Goal: Information Seeking & Learning: Learn about a topic

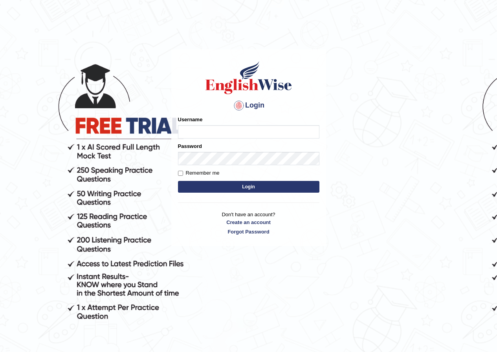
drag, startPoint x: 3, startPoint y: 368, endPoint x: 502, endPoint y: 288, distance: 505.4
click at [70, 352] on html "Login Please fix the following errors: Username Password Remember me Login Don'…" at bounding box center [248, 176] width 497 height 352
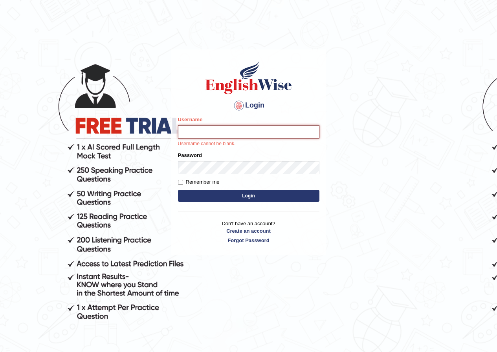
click at [215, 127] on input "Username" at bounding box center [248, 131] width 141 height 13
type input "pujap_parramatta"
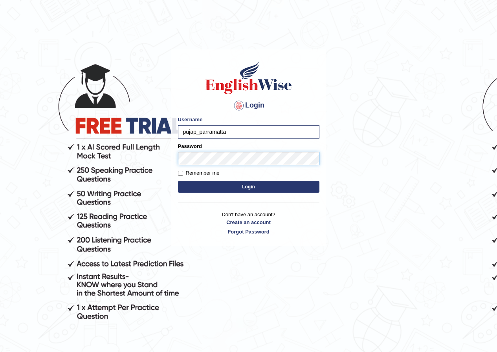
click at [178, 181] on button "Login" at bounding box center [248, 187] width 141 height 12
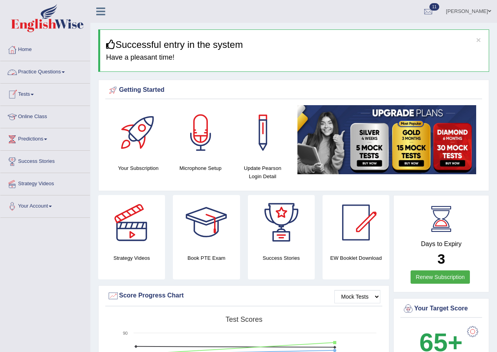
click at [61, 78] on link "Practice Questions" at bounding box center [45, 71] width 90 height 20
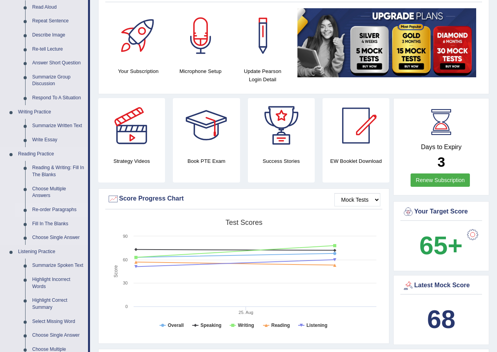
scroll to position [118, 0]
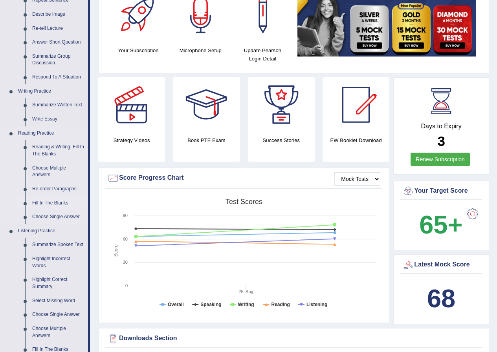
click at [44, 206] on link "Fill In The Blanks" at bounding box center [58, 203] width 59 height 14
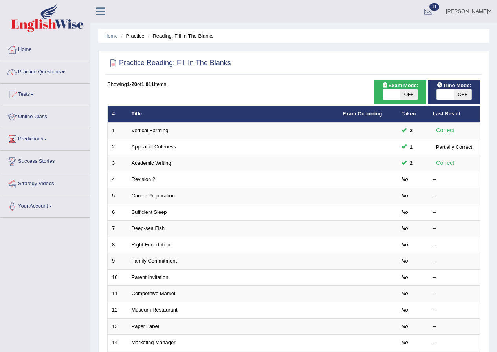
click at [397, 90] on span at bounding box center [391, 94] width 17 height 11
checkbox input "false"
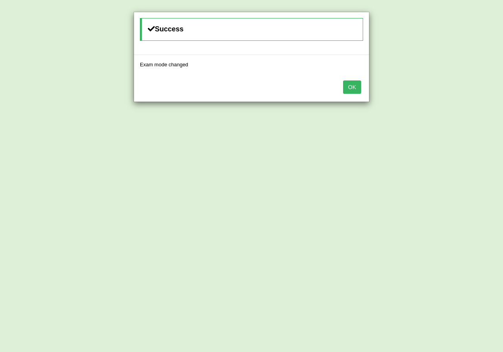
click at [348, 88] on button "OK" at bounding box center [352, 87] width 18 height 13
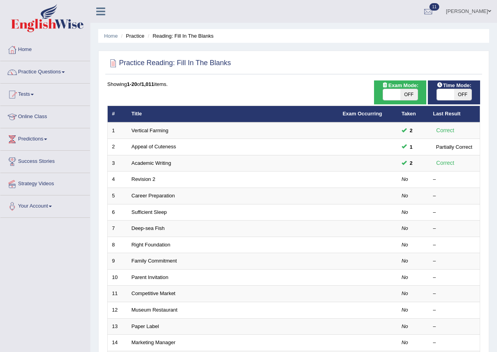
click at [402, 91] on span "OFF" at bounding box center [408, 94] width 17 height 11
checkbox input "true"
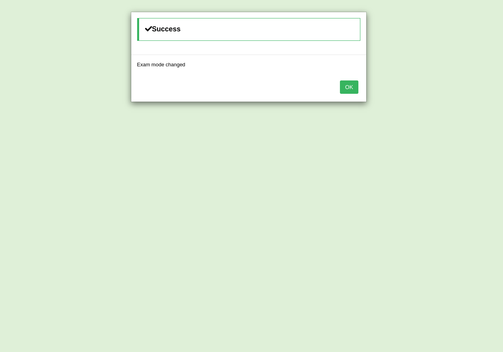
click at [347, 86] on button "OK" at bounding box center [349, 87] width 18 height 13
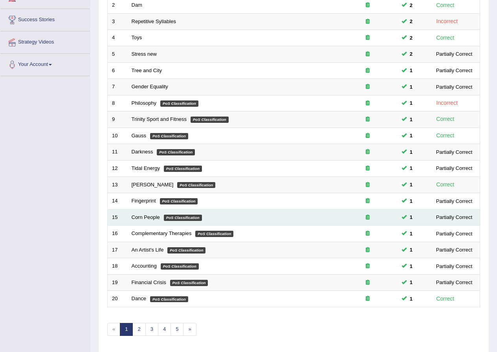
scroll to position [168, 0]
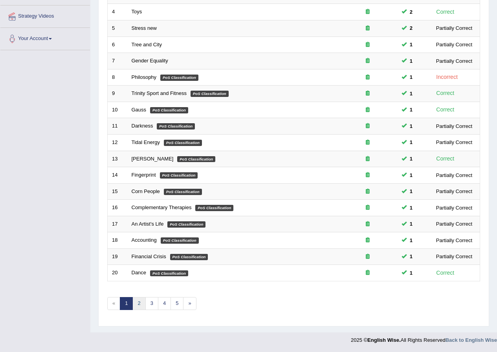
click at [139, 302] on link "2" at bounding box center [138, 303] width 13 height 13
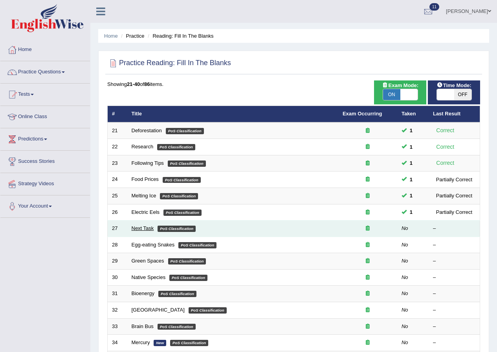
click at [133, 227] on link "Next Task" at bounding box center [143, 228] width 22 height 6
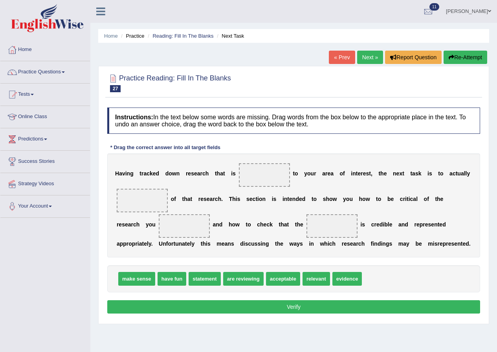
drag, startPoint x: 331, startPoint y: 278, endPoint x: 270, endPoint y: 197, distance: 101.2
click at [267, 189] on div "Instructions: In the text below some words are missing. Drag words from the box…" at bounding box center [293, 212] width 377 height 216
drag, startPoint x: 312, startPoint y: 276, endPoint x: 265, endPoint y: 173, distance: 112.8
drag, startPoint x: 207, startPoint y: 278, endPoint x: 140, endPoint y: 205, distance: 99.0
drag, startPoint x: 140, startPoint y: 205, endPoint x: 142, endPoint y: 199, distance: 6.6
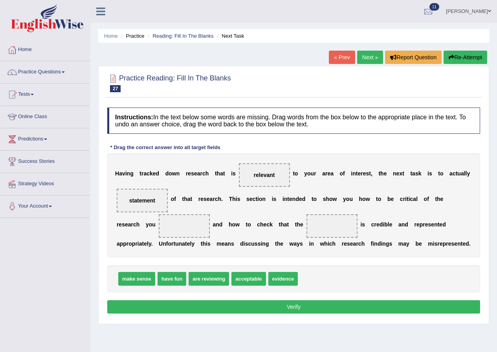
click at [142, 199] on span "statement" at bounding box center [142, 201] width 26 height 6
drag, startPoint x: 203, startPoint y: 280, endPoint x: 178, endPoint y: 226, distance: 59.0
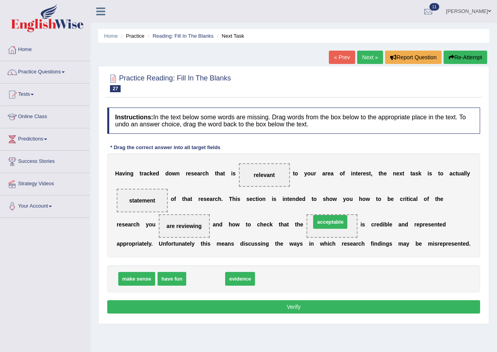
drag, startPoint x: 208, startPoint y: 278, endPoint x: 323, endPoint y: 226, distance: 126.2
click at [300, 306] on button "Verify" at bounding box center [293, 306] width 373 height 13
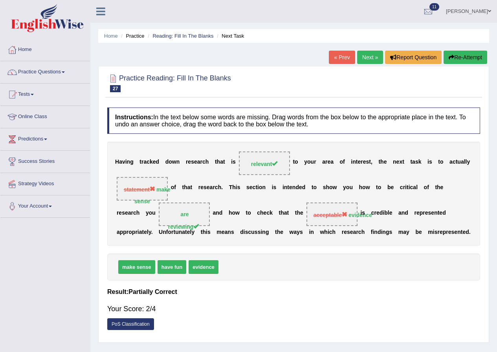
click at [368, 57] on link "Next »" at bounding box center [370, 57] width 26 height 13
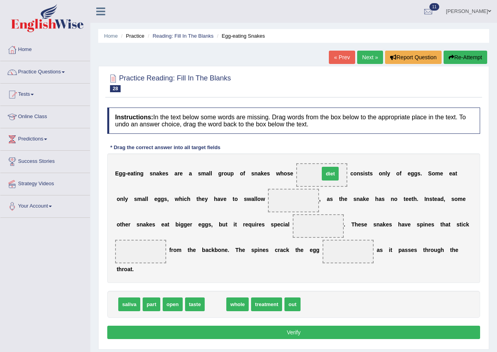
drag, startPoint x: 214, startPoint y: 309, endPoint x: 328, endPoint y: 178, distance: 173.9
drag, startPoint x: 273, startPoint y: 304, endPoint x: 296, endPoint y: 203, distance: 103.6
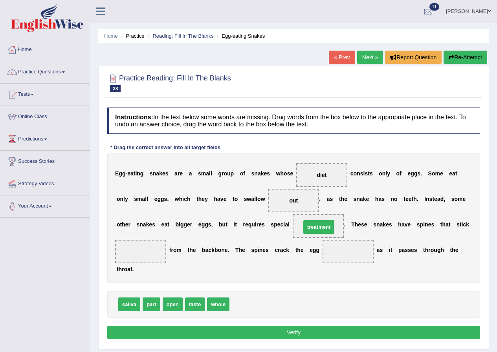
drag, startPoint x: 253, startPoint y: 306, endPoint x: 325, endPoint y: 228, distance: 105.3
drag, startPoint x: 295, startPoint y: 199, endPoint x: 144, endPoint y: 253, distance: 160.2
drag, startPoint x: 154, startPoint y: 303, endPoint x: 343, endPoint y: 256, distance: 195.0
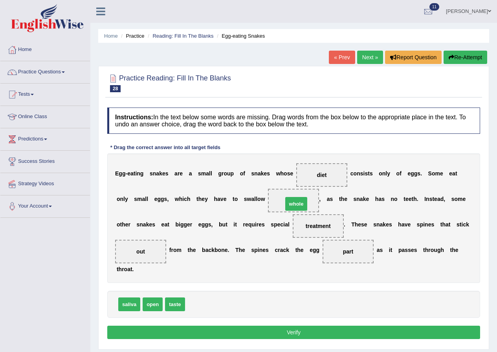
drag, startPoint x: 198, startPoint y: 303, endPoint x: 296, endPoint y: 203, distance: 140.2
click at [291, 329] on button "Verify" at bounding box center [293, 332] width 373 height 13
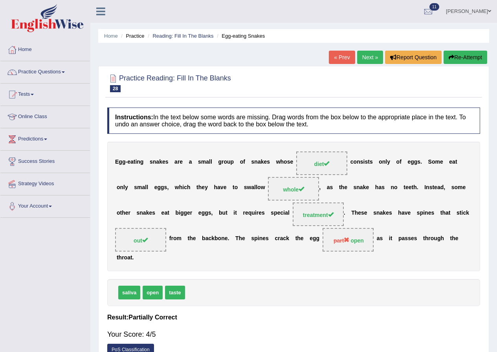
click at [367, 56] on link "Next »" at bounding box center [370, 57] width 26 height 13
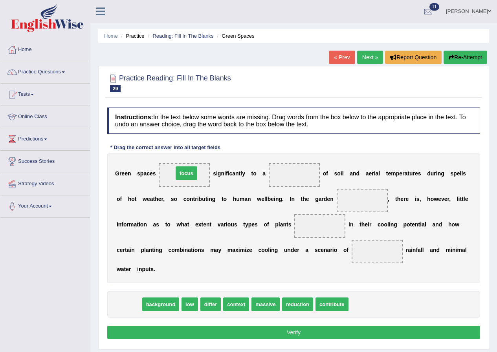
drag, startPoint x: 126, startPoint y: 306, endPoint x: 184, endPoint y: 173, distance: 144.4
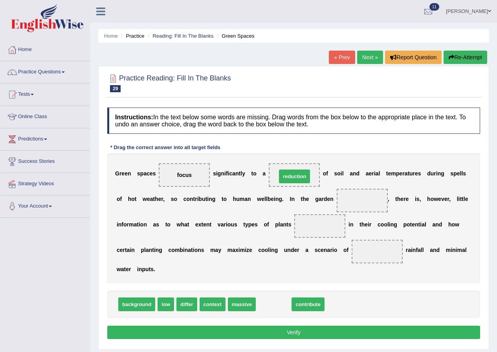
drag, startPoint x: 282, startPoint y: 307, endPoint x: 303, endPoint y: 179, distance: 129.7
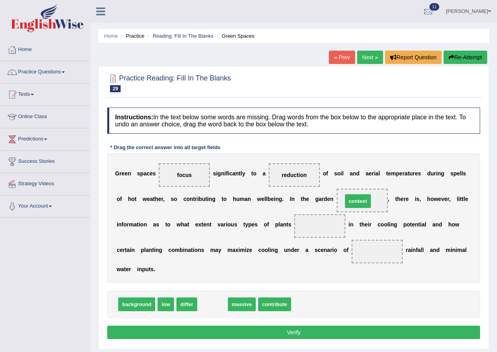
drag, startPoint x: 207, startPoint y: 309, endPoint x: 352, endPoint y: 205, distance: 178.6
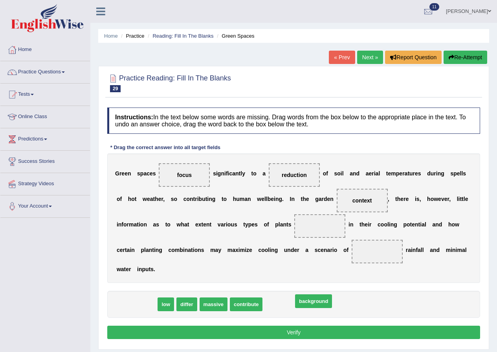
drag, startPoint x: 141, startPoint y: 302, endPoint x: 318, endPoint y: 299, distance: 176.7
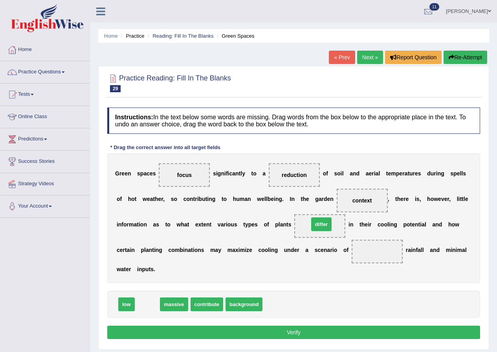
drag, startPoint x: 155, startPoint y: 304, endPoint x: 329, endPoint y: 223, distance: 191.5
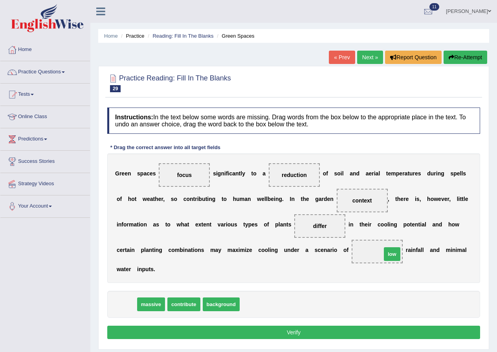
drag, startPoint x: 121, startPoint y: 303, endPoint x: 372, endPoint y: 257, distance: 255.9
click at [304, 331] on button "Verify" at bounding box center [293, 332] width 373 height 13
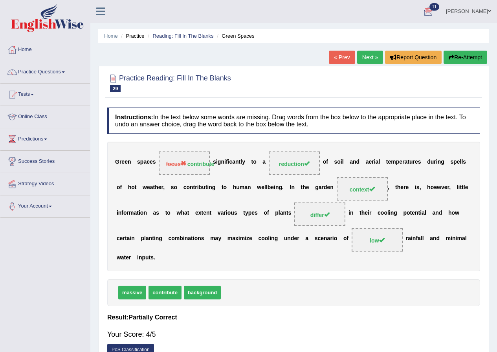
click at [373, 59] on link "Next »" at bounding box center [370, 57] width 26 height 13
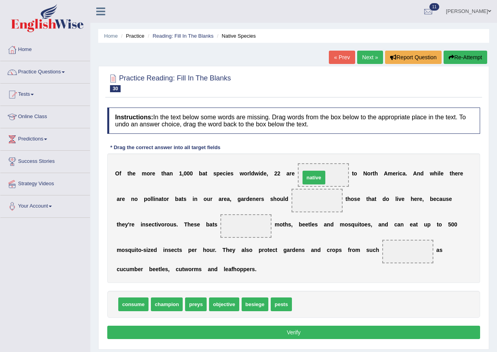
drag, startPoint x: 302, startPoint y: 304, endPoint x: 311, endPoint y: 177, distance: 127.1
drag, startPoint x: 136, startPoint y: 304, endPoint x: 318, endPoint y: 199, distance: 210.4
click at [341, 278] on div "O f t h e m o r e t h a n 1 , 0 0 0 b a t s p e c i e s w o r l d w i d e , 2 2…" at bounding box center [293, 219] width 373 height 130
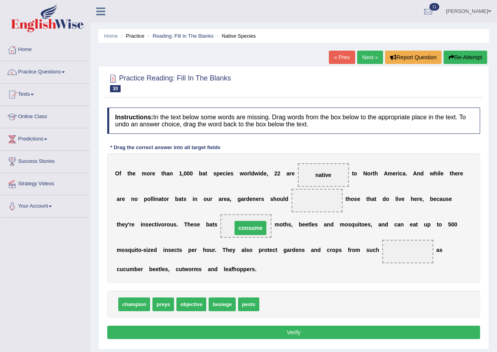
drag, startPoint x: 322, startPoint y: 201, endPoint x: 256, endPoint y: 229, distance: 71.8
drag, startPoint x: 251, startPoint y: 224, endPoint x: 248, endPoint y: 228, distance: 4.5
drag, startPoint x: 249, startPoint y: 308, endPoint x: 322, endPoint y: 202, distance: 129.0
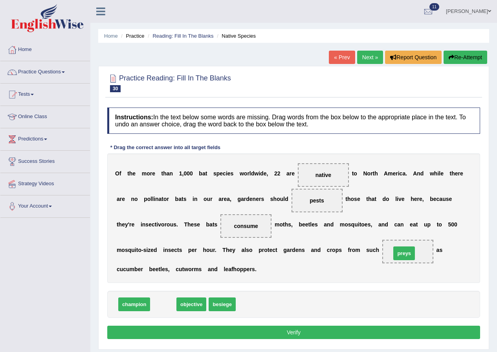
drag, startPoint x: 163, startPoint y: 306, endPoint x: 403, endPoint y: 255, distance: 246.1
click at [272, 335] on button "Verify" at bounding box center [293, 332] width 373 height 13
click at [272, 335] on div "Home Practice Reading: Fill In The Blanks Native Species « Prev Next » Report Q…" at bounding box center [293, 196] width 406 height 393
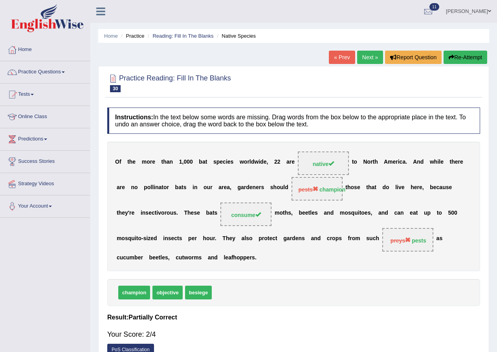
click at [366, 57] on link "Next »" at bounding box center [370, 57] width 26 height 13
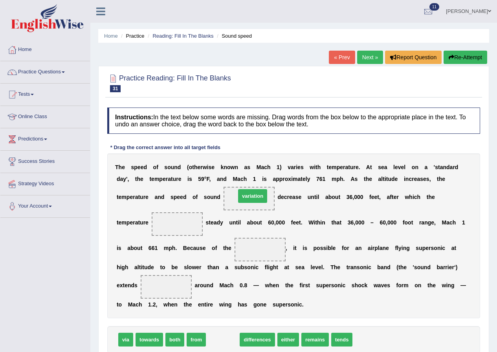
drag, startPoint x: 225, startPoint y: 340, endPoint x: 254, endPoint y: 197, distance: 146.8
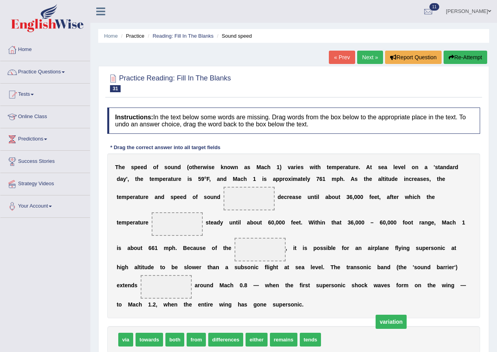
drag, startPoint x: 248, startPoint y: 201, endPoint x: 391, endPoint y: 345, distance: 202.7
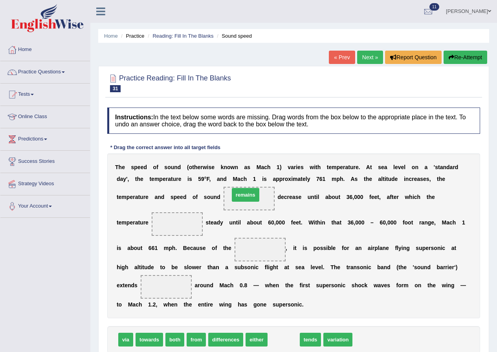
drag, startPoint x: 289, startPoint y: 338, endPoint x: 251, endPoint y: 193, distance: 149.8
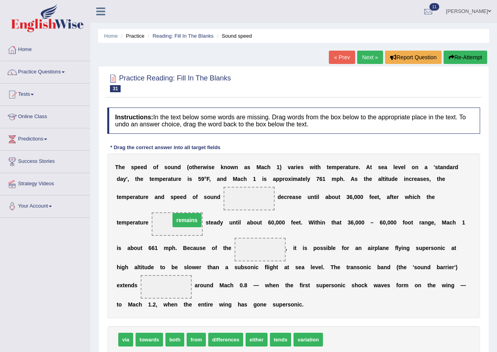
drag, startPoint x: 252, startPoint y: 199, endPoint x: 190, endPoint y: 220, distance: 65.7
click at [312, 338] on span "tends" at bounding box center [312, 340] width 22 height 14
drag, startPoint x: 289, startPoint y: 344, endPoint x: 256, endPoint y: 204, distance: 144.4
drag, startPoint x: 253, startPoint y: 196, endPoint x: 262, endPoint y: 250, distance: 54.7
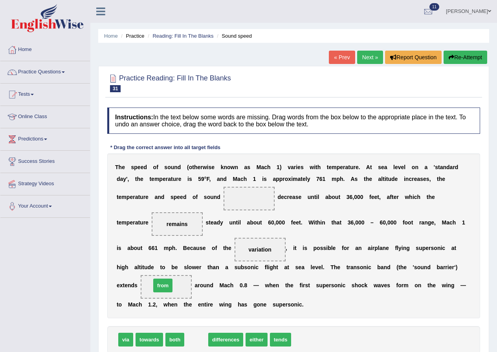
drag, startPoint x: 199, startPoint y: 341, endPoint x: 166, endPoint y: 287, distance: 63.6
drag, startPoint x: 162, startPoint y: 282, endPoint x: 198, endPoint y: 293, distance: 36.8
click at [198, 293] on div "T h e s p e e d o f s o u n d ( o t h e r w i s e k n o w n a s M a c h 1 ) v a…" at bounding box center [293, 236] width 373 height 165
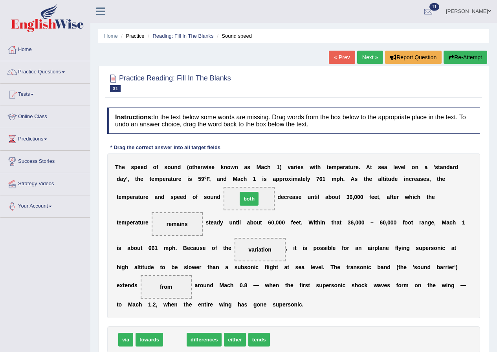
drag, startPoint x: 174, startPoint y: 339, endPoint x: 248, endPoint y: 198, distance: 159.3
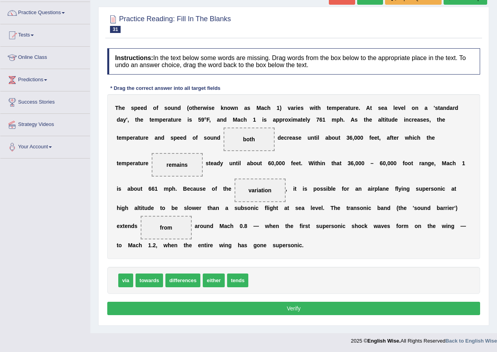
scroll to position [60, 0]
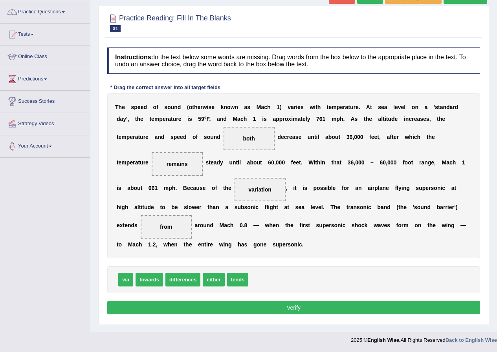
click at [318, 311] on button "Verify" at bounding box center [293, 307] width 373 height 13
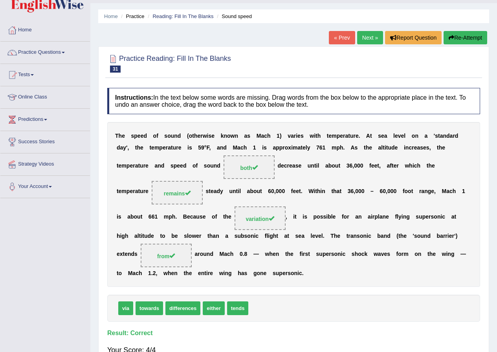
scroll to position [0, 0]
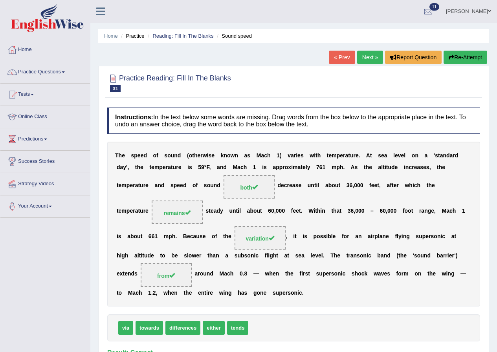
click at [365, 54] on link "Next »" at bounding box center [370, 57] width 26 height 13
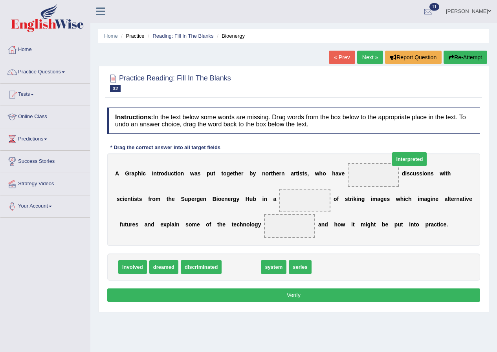
drag, startPoint x: 238, startPoint y: 272, endPoint x: 365, endPoint y: 167, distance: 164.6
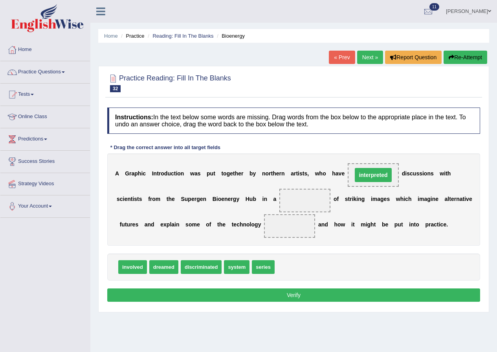
click at [363, 171] on span "interpreted" at bounding box center [373, 175] width 51 height 24
drag, startPoint x: 362, startPoint y: 173, endPoint x: 362, endPoint y: 178, distance: 5.1
click at [362, 178] on span "interpreted" at bounding box center [373, 175] width 37 height 14
click at [362, 178] on span "interpreted" at bounding box center [373, 175] width 29 height 6
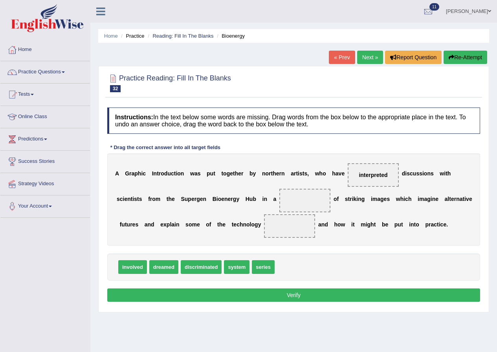
drag, startPoint x: 362, startPoint y: 178, endPoint x: 353, endPoint y: 197, distance: 20.9
drag, startPoint x: 324, startPoint y: 246, endPoint x: 319, endPoint y: 254, distance: 9.9
click at [319, 254] on div "Instructions: In the text below some words are missing. Drag words from the box…" at bounding box center [293, 206] width 377 height 205
click at [319, 254] on div "involved dreamed discriminated system series" at bounding box center [293, 267] width 373 height 27
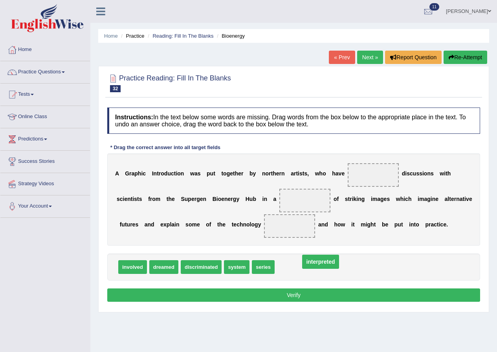
drag, startPoint x: 375, startPoint y: 173, endPoint x: 322, endPoint y: 260, distance: 101.8
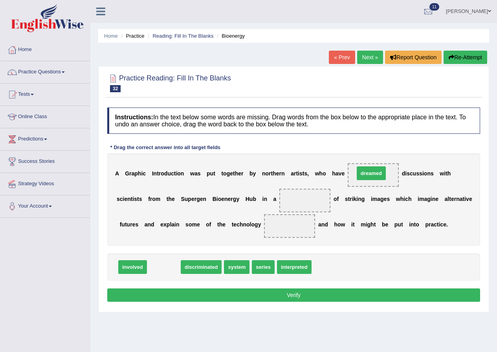
drag, startPoint x: 162, startPoint y: 267, endPoint x: 370, endPoint y: 173, distance: 227.6
click at [370, 173] on span "dreamed" at bounding box center [371, 174] width 29 height 14
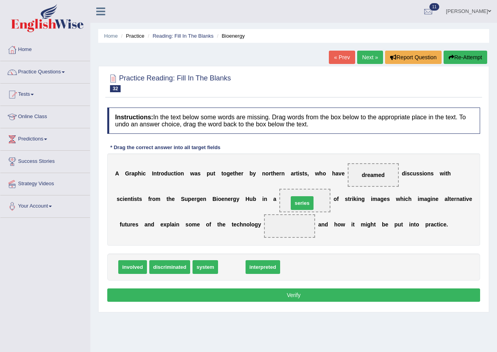
drag, startPoint x: 234, startPoint y: 266, endPoint x: 305, endPoint y: 202, distance: 95.1
click at [305, 202] on span "series" at bounding box center [302, 203] width 23 height 14
click at [270, 236] on span at bounding box center [289, 226] width 51 height 24
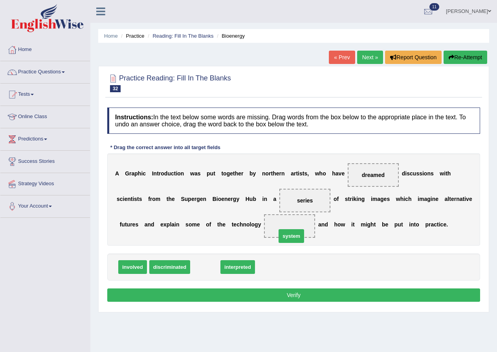
drag, startPoint x: 205, startPoint y: 268, endPoint x: 291, endPoint y: 237, distance: 91.4
click at [311, 299] on button "Verify" at bounding box center [293, 295] width 373 height 13
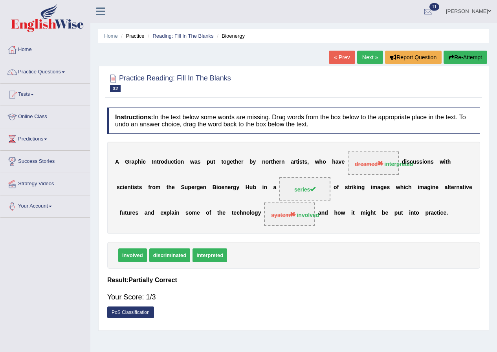
click at [371, 54] on link "Next »" at bounding box center [370, 57] width 26 height 13
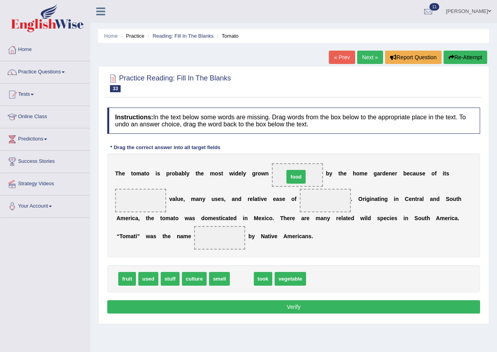
drag, startPoint x: 243, startPoint y: 284, endPoint x: 297, endPoint y: 182, distance: 115.6
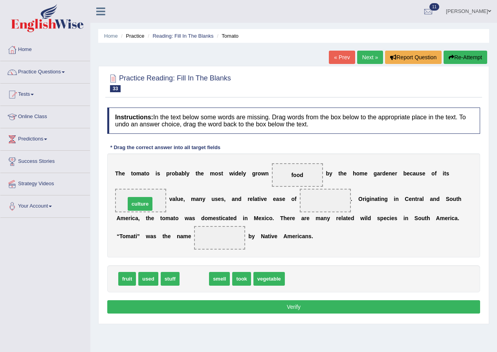
drag, startPoint x: 197, startPoint y: 280, endPoint x: 143, endPoint y: 205, distance: 92.5
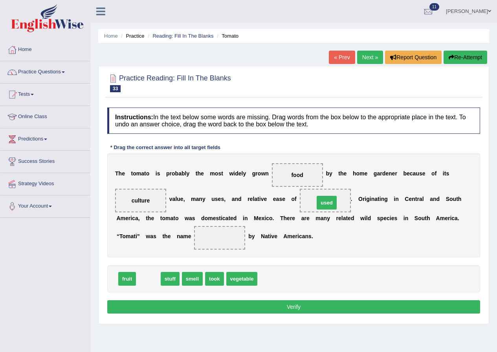
drag, startPoint x: 143, startPoint y: 278, endPoint x: 320, endPoint y: 201, distance: 192.4
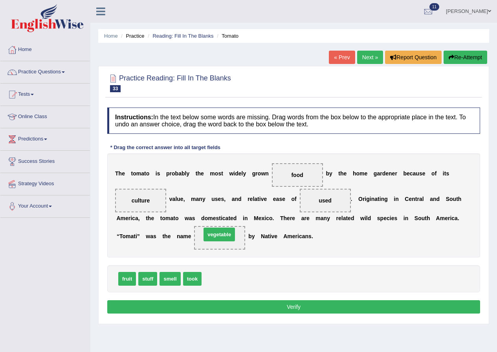
drag, startPoint x: 213, startPoint y: 280, endPoint x: 212, endPoint y: 236, distance: 44.4
click at [314, 306] on button "Verify" at bounding box center [293, 306] width 373 height 13
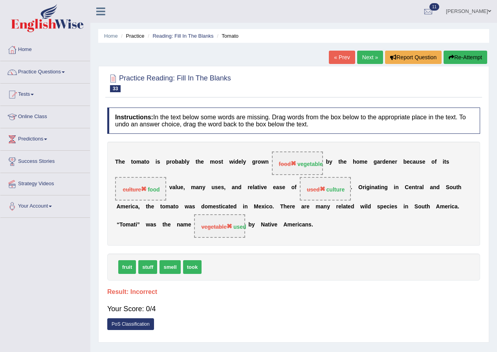
click at [460, 59] on button "Re-Attempt" at bounding box center [465, 57] width 44 height 13
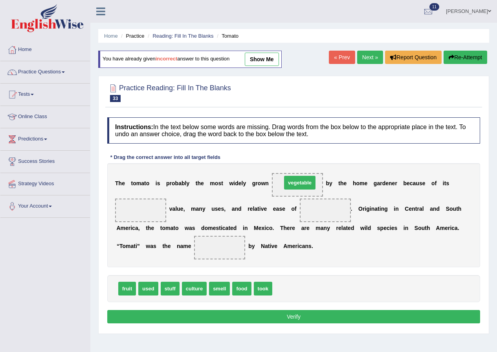
drag, startPoint x: 290, startPoint y: 287, endPoint x: 299, endPoint y: 181, distance: 106.4
drag, startPoint x: 238, startPoint y: 287, endPoint x: 134, endPoint y: 210, distance: 130.1
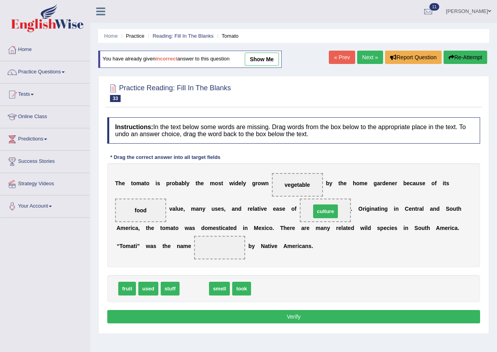
drag, startPoint x: 194, startPoint y: 290, endPoint x: 325, endPoint y: 213, distance: 152.3
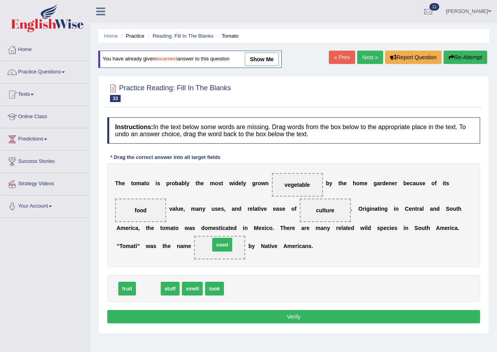
drag, startPoint x: 143, startPoint y: 290, endPoint x: 216, endPoint y: 247, distance: 84.3
click at [216, 247] on span "used" at bounding box center [222, 245] width 20 height 14
click at [320, 315] on button "Verify" at bounding box center [293, 316] width 373 height 13
click at [320, 315] on div "Home Practice Reading: Fill In The Blanks Tomato You have already given incorre…" at bounding box center [293, 196] width 406 height 393
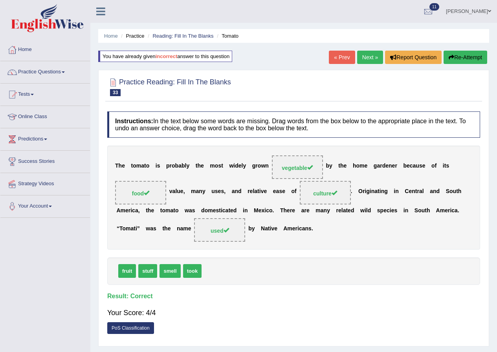
click at [365, 55] on link "Next »" at bounding box center [370, 57] width 26 height 13
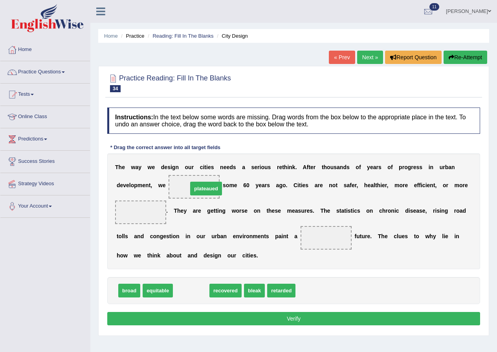
drag, startPoint x: 203, startPoint y: 293, endPoint x: 204, endPoint y: 183, distance: 110.0
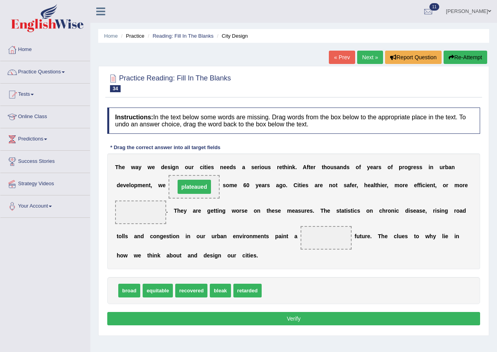
click at [204, 183] on span "plateaued" at bounding box center [193, 187] width 33 height 14
drag, startPoint x: 162, startPoint y: 290, endPoint x: 139, endPoint y: 216, distance: 77.3
click at [139, 216] on span "equitable" at bounding box center [135, 217] width 30 height 14
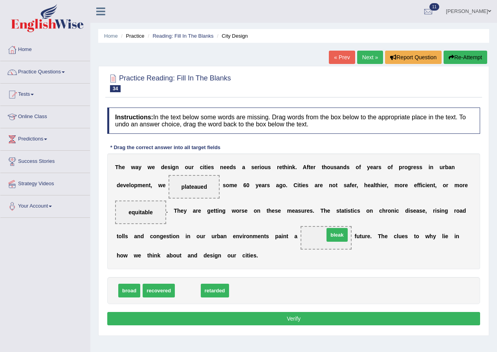
drag, startPoint x: 188, startPoint y: 293, endPoint x: 337, endPoint y: 237, distance: 159.3
drag, startPoint x: 337, startPoint y: 237, endPoint x: 330, endPoint y: 243, distance: 9.7
click at [337, 237] on span at bounding box center [325, 238] width 51 height 24
click at [294, 314] on button "Verify" at bounding box center [293, 318] width 373 height 13
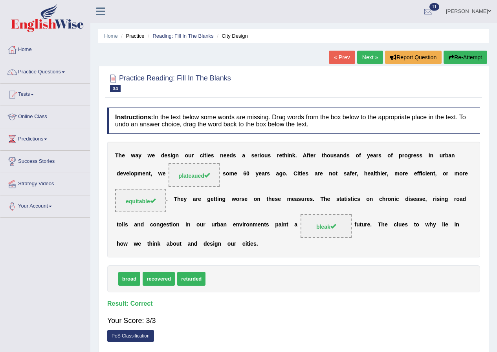
click at [369, 56] on link "Next »" at bounding box center [370, 57] width 26 height 13
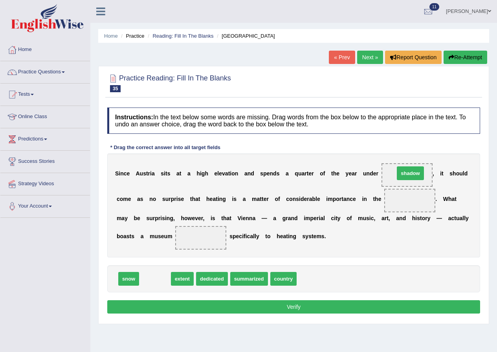
drag, startPoint x: 160, startPoint y: 280, endPoint x: 415, endPoint y: 174, distance: 276.2
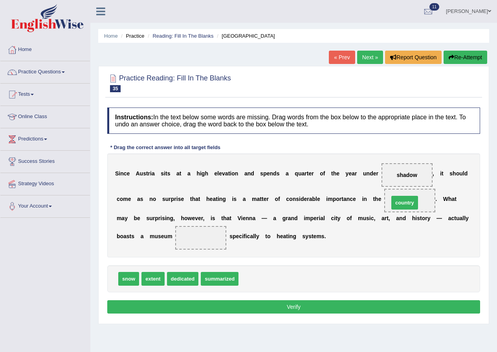
drag, startPoint x: 251, startPoint y: 283, endPoint x: 402, endPoint y: 207, distance: 168.6
drag, startPoint x: 152, startPoint y: 282, endPoint x: 199, endPoint y: 242, distance: 61.6
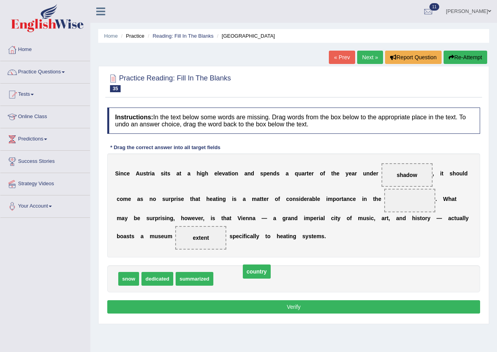
drag, startPoint x: 407, startPoint y: 202, endPoint x: 254, endPoint y: 273, distance: 168.8
drag, startPoint x: 228, startPoint y: 280, endPoint x: 406, endPoint y: 199, distance: 195.5
click at [299, 307] on button "Verify" at bounding box center [293, 306] width 373 height 13
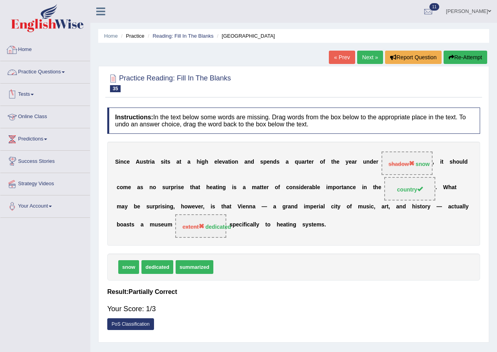
drag, startPoint x: 40, startPoint y: 53, endPoint x: 237, endPoint y: 141, distance: 216.1
click at [40, 54] on link "Home" at bounding box center [45, 49] width 90 height 20
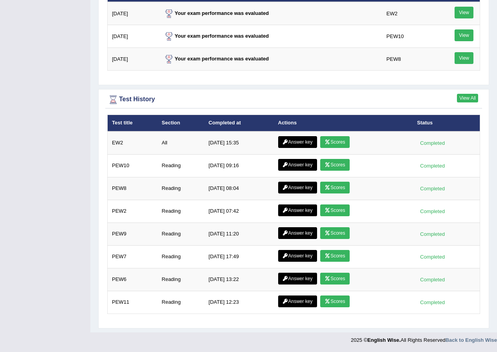
click at [472, 100] on link "View All" at bounding box center [467, 98] width 21 height 9
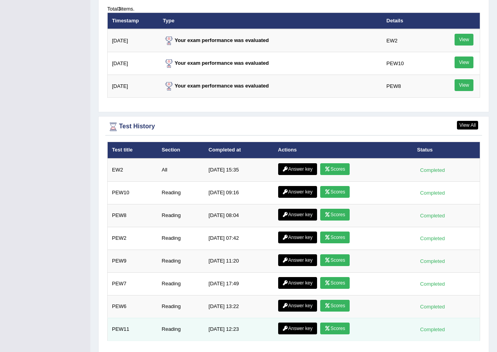
scroll to position [1004, 0]
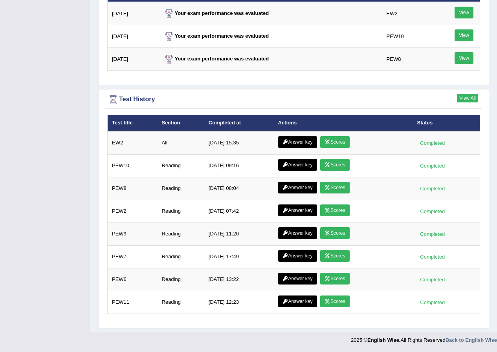
click at [474, 97] on link "View All" at bounding box center [467, 98] width 21 height 9
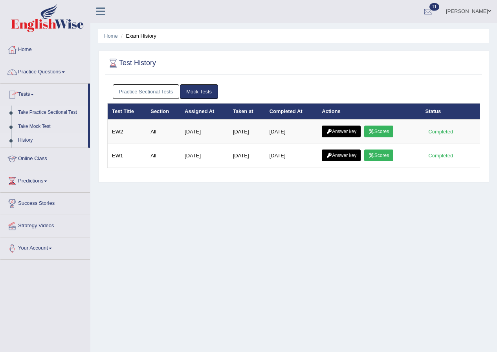
click at [45, 112] on link "Take Practice Sectional Test" at bounding box center [51, 113] width 73 height 14
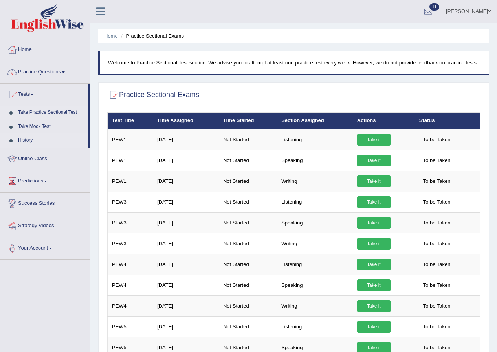
click at [29, 141] on link "History" at bounding box center [51, 141] width 73 height 14
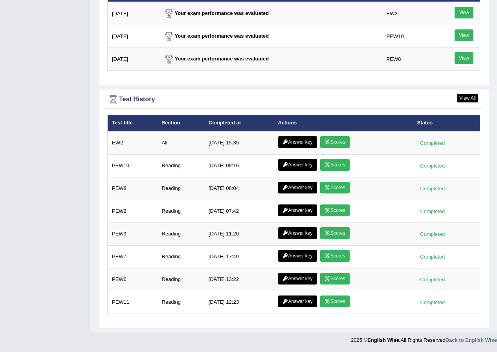
scroll to position [1004, 0]
click at [468, 100] on link "View All" at bounding box center [467, 98] width 21 height 9
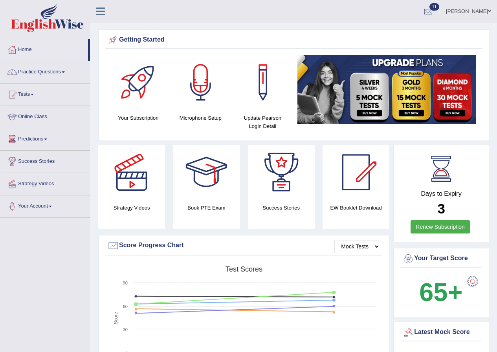
click at [34, 94] on span at bounding box center [32, 95] width 3 height 2
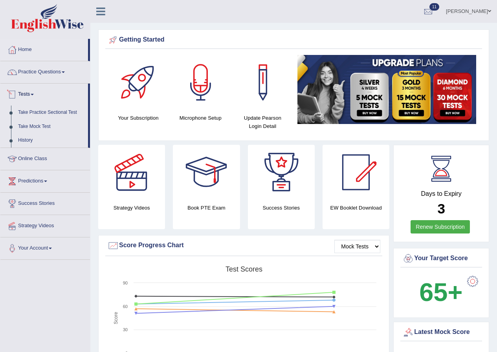
click at [35, 96] on link "Tests" at bounding box center [44, 94] width 88 height 20
click at [46, 177] on link "Predictions" at bounding box center [45, 180] width 90 height 20
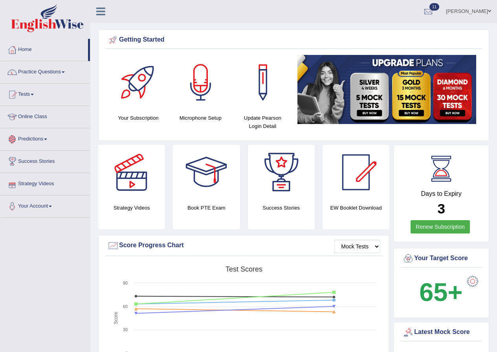
click at [44, 140] on link "Predictions" at bounding box center [45, 138] width 90 height 20
click at [47, 113] on link "Online Class" at bounding box center [45, 116] width 90 height 20
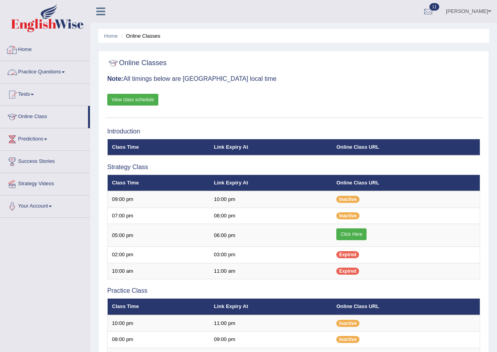
click at [33, 50] on link "Home" at bounding box center [45, 49] width 90 height 20
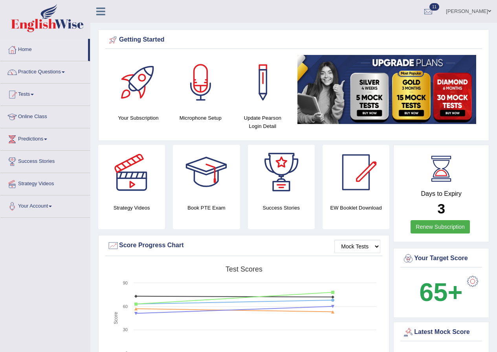
click at [64, 69] on link "Practice Questions" at bounding box center [45, 71] width 90 height 20
click at [70, 73] on link "Practice Questions" at bounding box center [45, 71] width 90 height 20
click at [39, 70] on link "Practice Questions" at bounding box center [45, 71] width 90 height 20
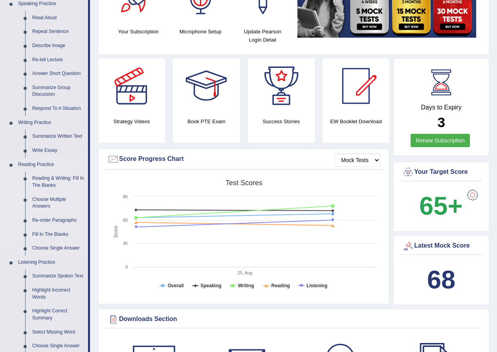
scroll to position [118, 0]
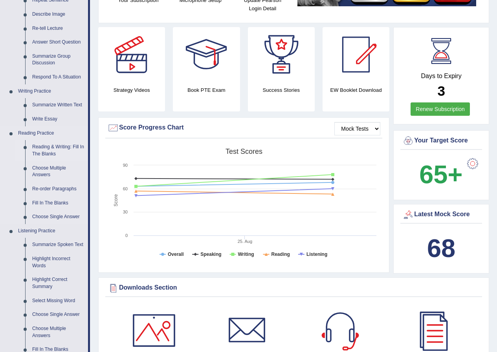
click at [45, 152] on link "Reading & Writing: Fill In The Blanks" at bounding box center [58, 150] width 59 height 21
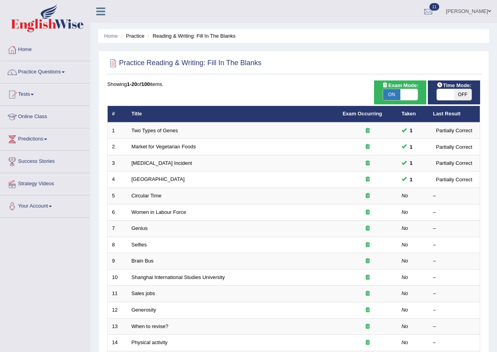
click at [455, 13] on link "Puja Poudel Adhikari" at bounding box center [468, 10] width 57 height 20
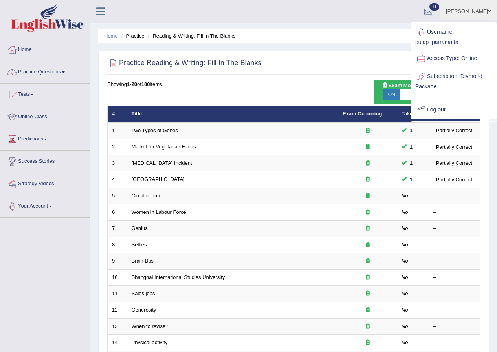
click at [450, 104] on link "Log out" at bounding box center [453, 110] width 85 height 18
